Goal: Transaction & Acquisition: Book appointment/travel/reservation

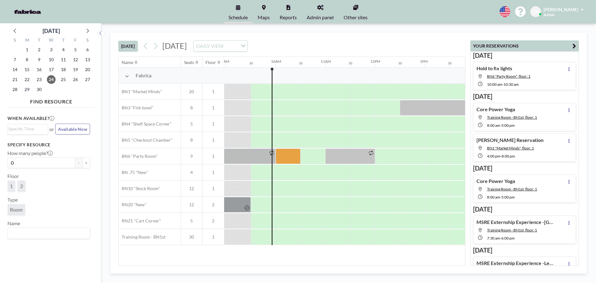
scroll to position [0, 447]
click at [281, 106] on div at bounding box center [286, 108] width 25 height 16
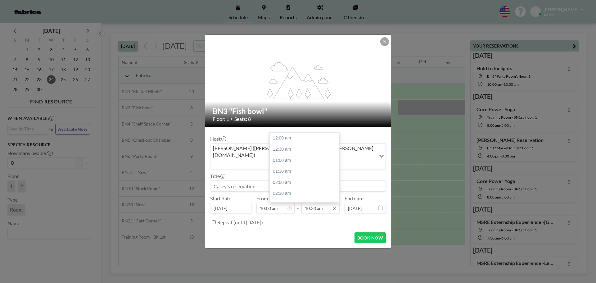
scroll to position [232, 0]
click at [326, 203] on input "10:30 am" at bounding box center [320, 208] width 38 height 11
click at [310, 180] on div "02:00 pm" at bounding box center [306, 184] width 73 height 11
type input "02:00 pm"
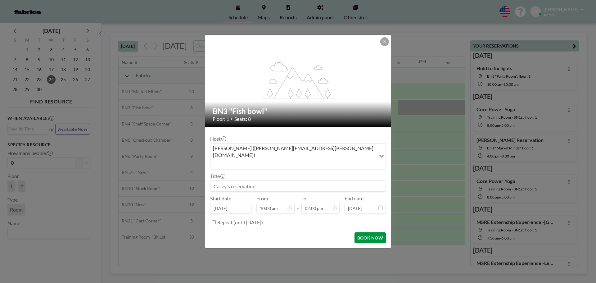
scroll to position [309, 0]
click at [364, 232] on button "BOOK NOW" at bounding box center [369, 237] width 31 height 11
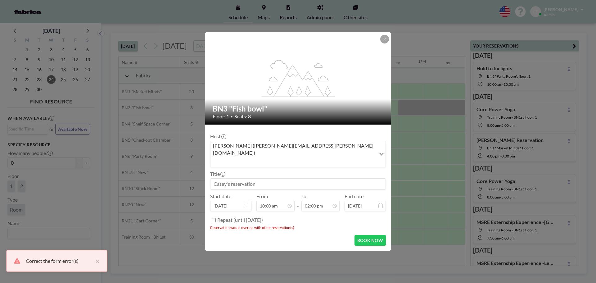
click at [385, 41] on icon at bounding box center [385, 39] width 4 height 4
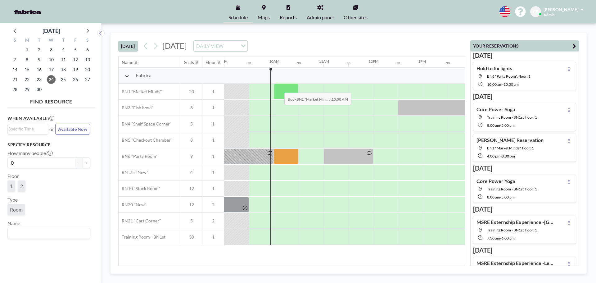
click at [279, 88] on div at bounding box center [286, 92] width 25 height 16
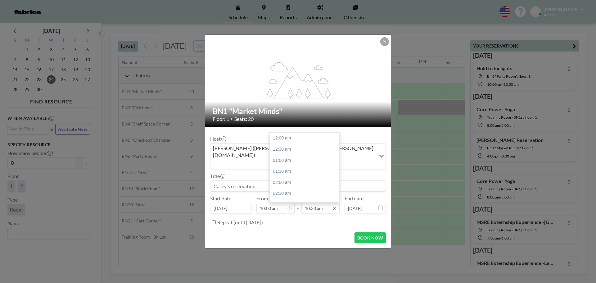
click at [315, 204] on input "10:30 am" at bounding box center [320, 208] width 38 height 11
click at [292, 179] on div "02:00 pm" at bounding box center [306, 184] width 73 height 11
type input "02:00 pm"
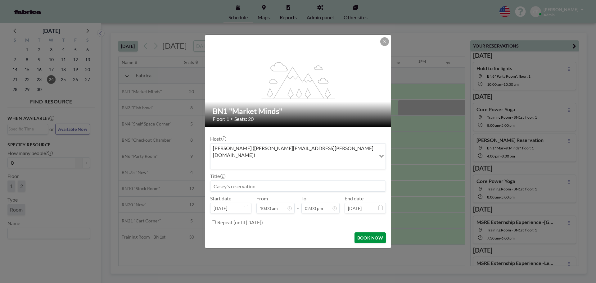
click at [375, 232] on button "BOOK NOW" at bounding box center [369, 237] width 31 height 11
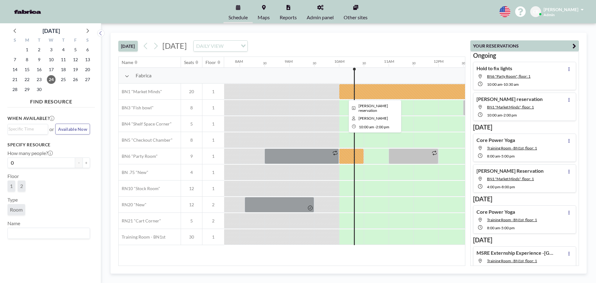
scroll to position [0, 382]
